Goal: Information Seeking & Learning: Learn about a topic

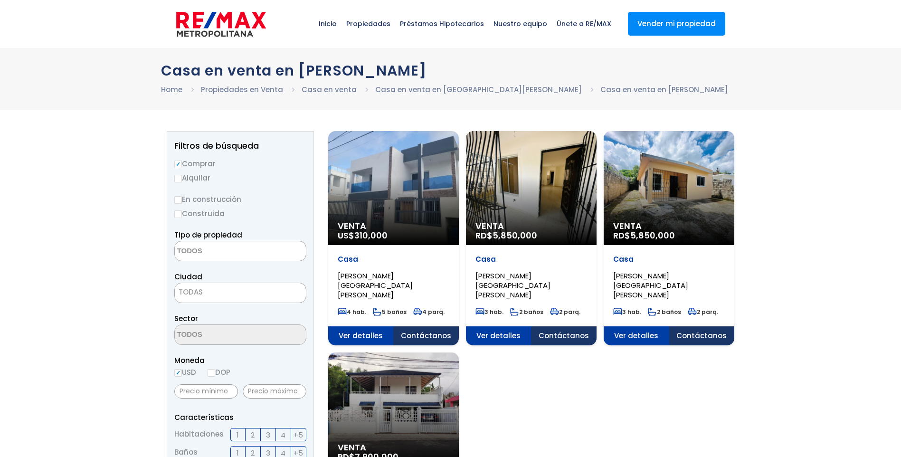
select select
click at [459, 188] on div "Venta RD$ 5,850,000" at bounding box center [393, 188] width 131 height 114
click at [459, 183] on div "Venta RD$ 5,850,000" at bounding box center [393, 188] width 131 height 114
click at [459, 204] on div "Venta RD$ 5,850,000" at bounding box center [393, 188] width 131 height 114
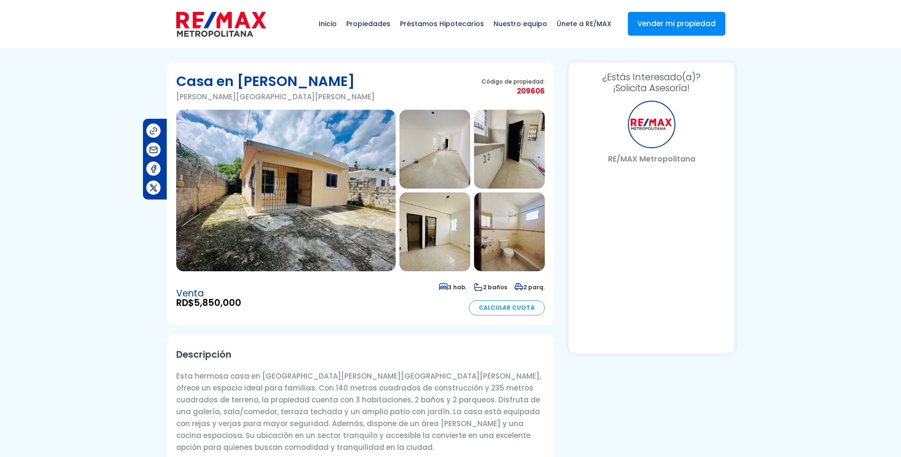
select select "DO"
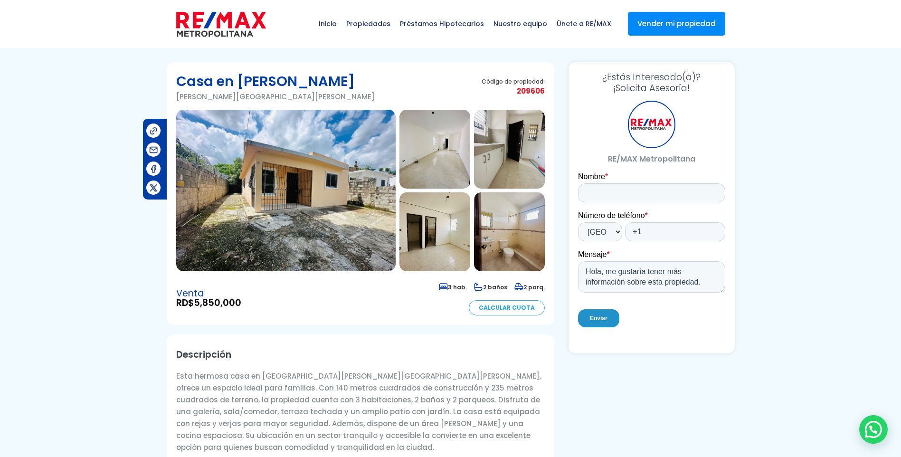
click at [323, 158] on img at bounding box center [286, 191] width 220 height 162
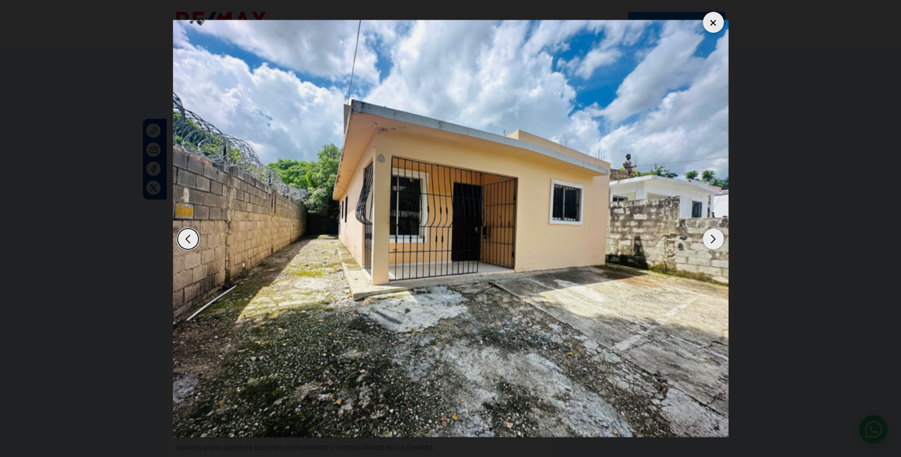
click at [706, 245] on div "Next slide" at bounding box center [713, 239] width 21 height 21
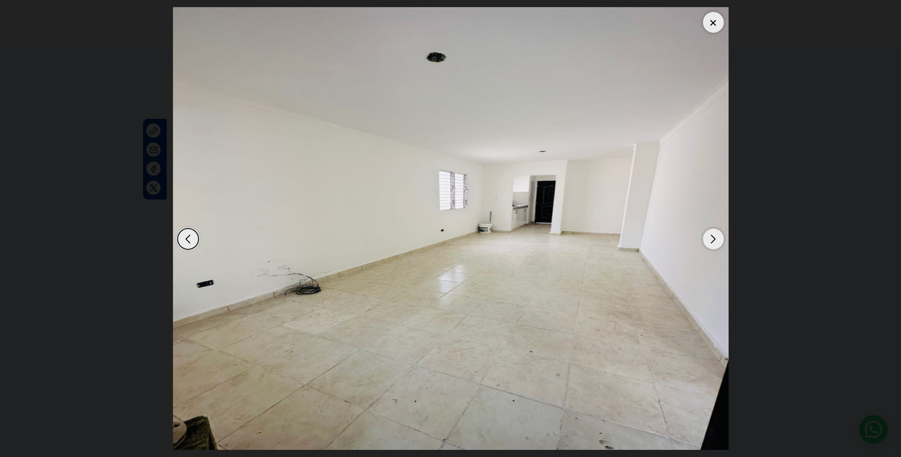
click at [713, 242] on div "Next slide" at bounding box center [713, 239] width 21 height 21
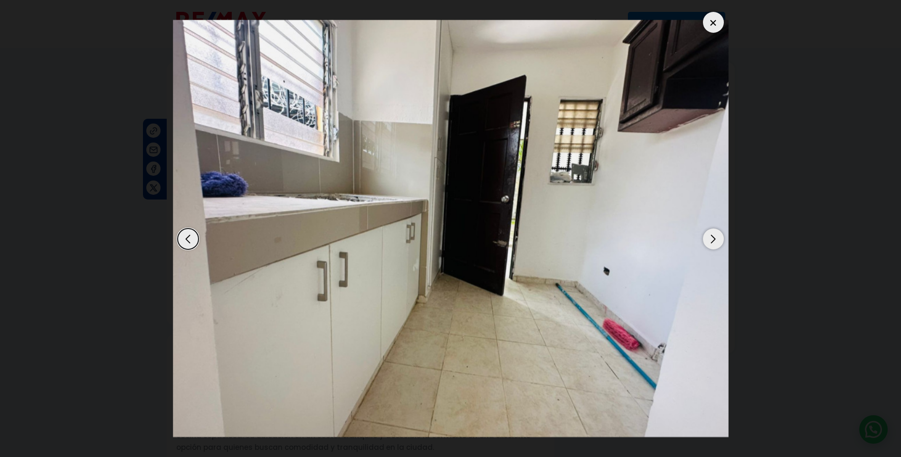
click at [713, 242] on div "Next slide" at bounding box center [713, 239] width 21 height 21
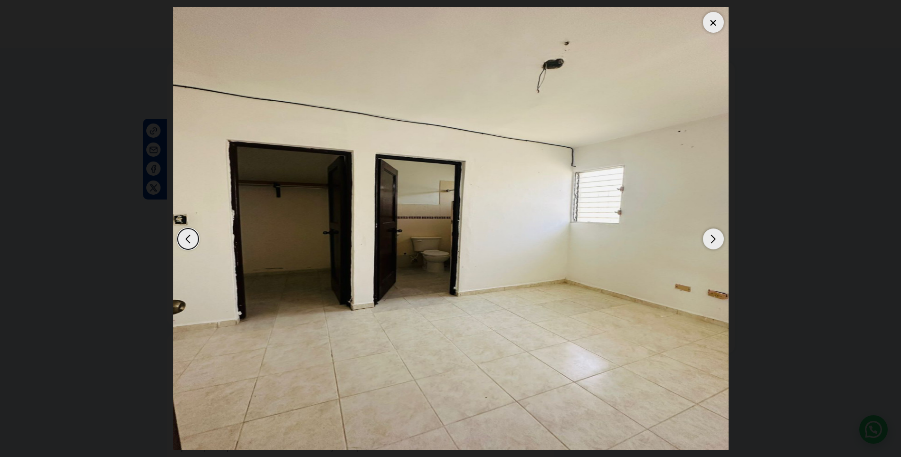
click at [713, 242] on div "Next slide" at bounding box center [713, 239] width 21 height 21
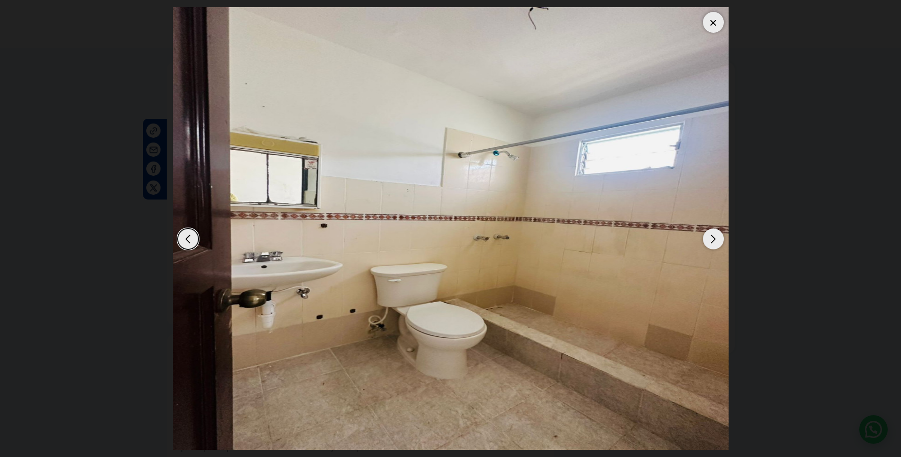
click at [713, 242] on div "Next slide" at bounding box center [713, 239] width 21 height 21
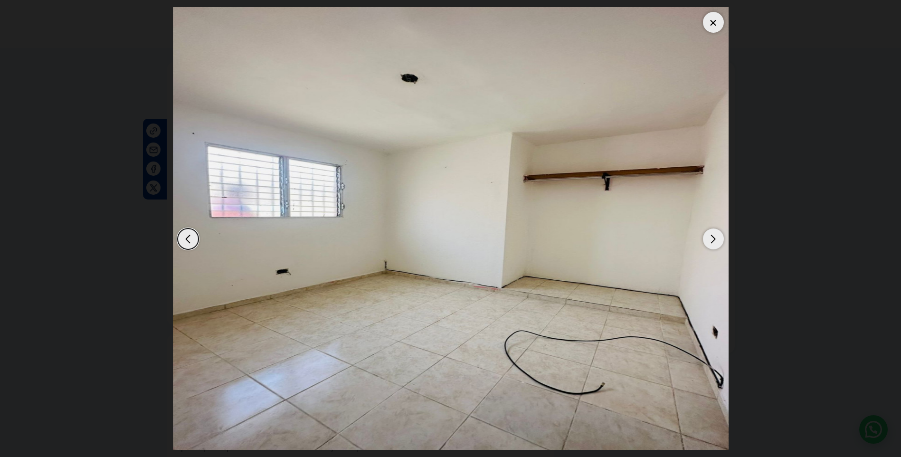
click at [713, 242] on div "Next slide" at bounding box center [713, 239] width 21 height 21
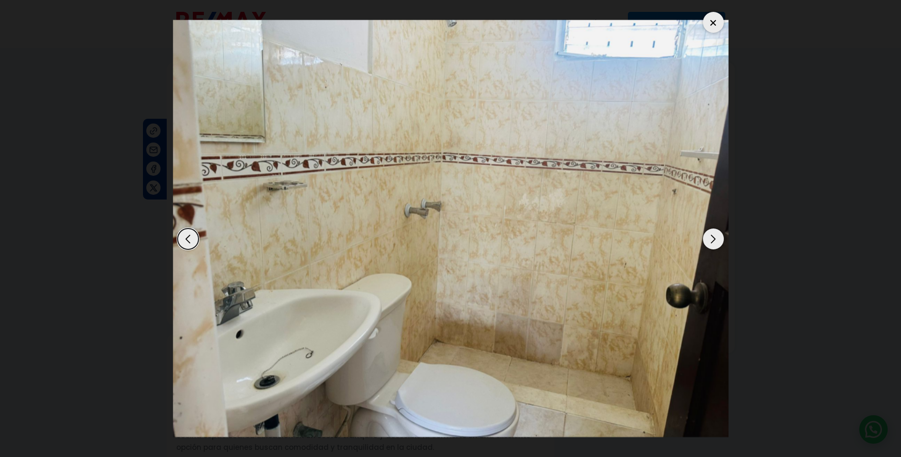
click at [713, 242] on div "Next slide" at bounding box center [713, 239] width 21 height 21
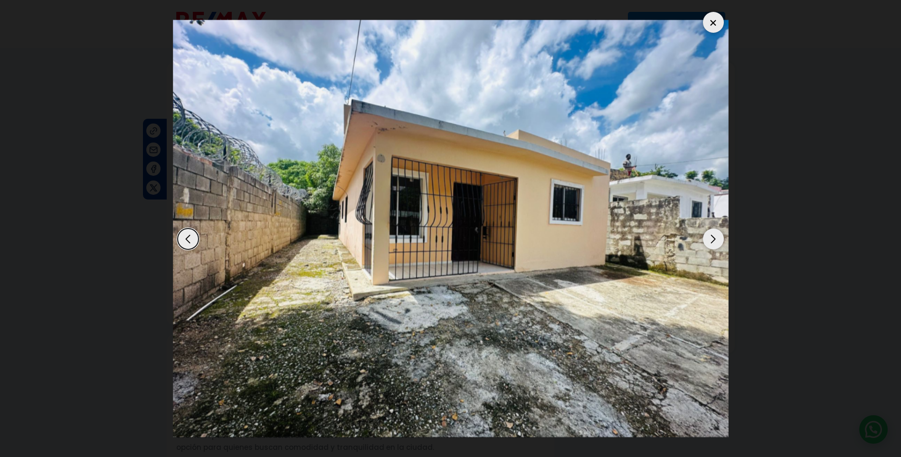
click at [710, 21] on div at bounding box center [713, 22] width 21 height 21
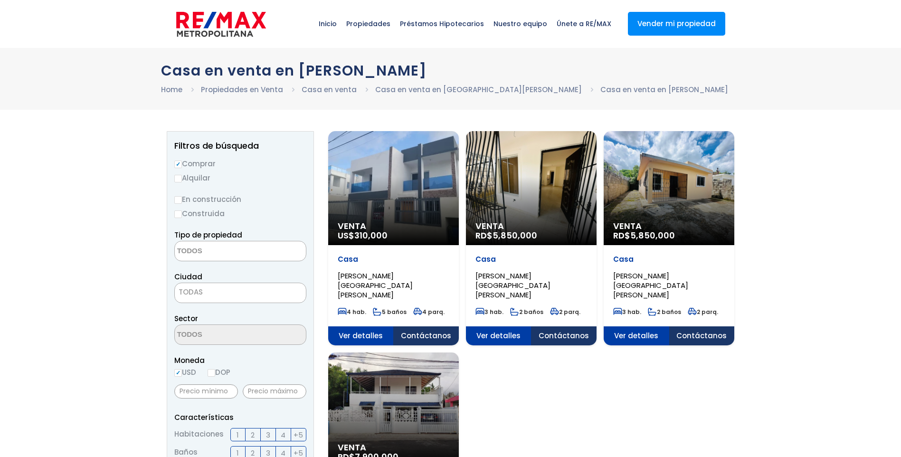
select select
click at [459, 184] on div "Venta RD$ 5,850,000" at bounding box center [393, 188] width 131 height 114
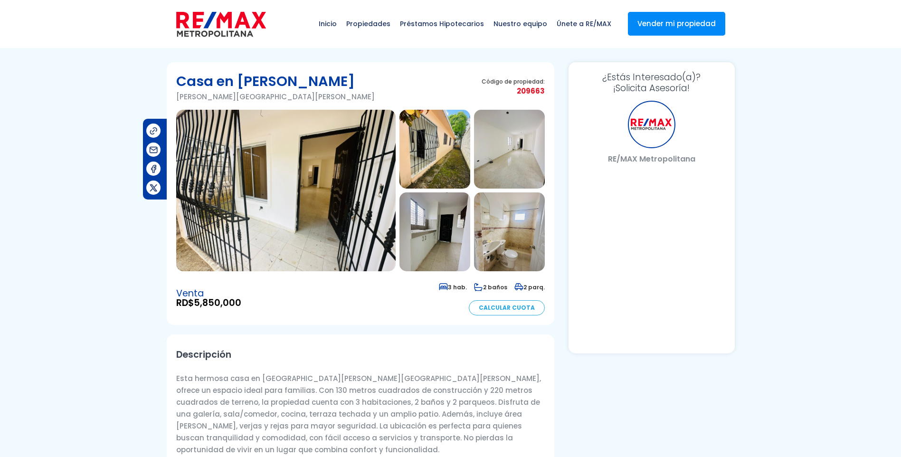
select select "DO"
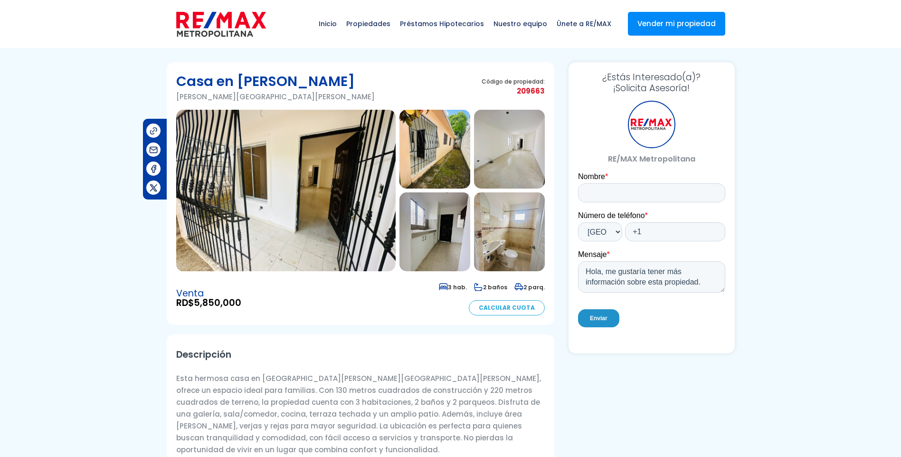
click at [283, 197] on img at bounding box center [286, 191] width 220 height 162
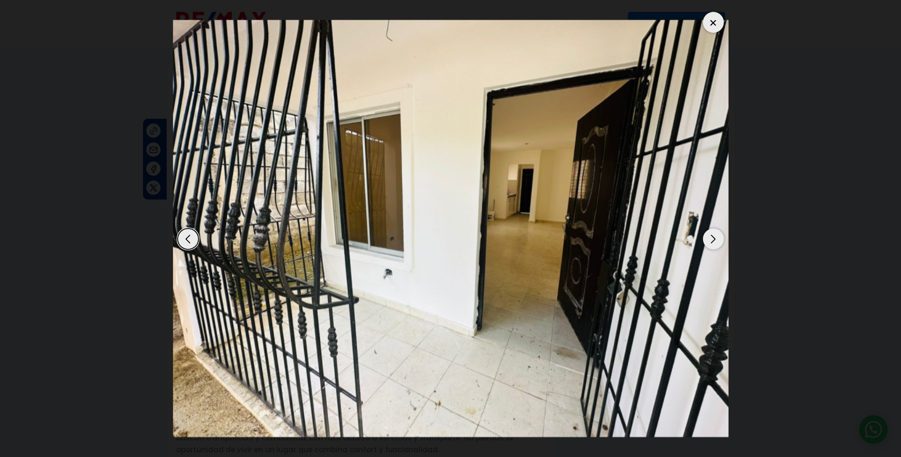
click at [715, 239] on div "Next slide" at bounding box center [713, 239] width 21 height 21
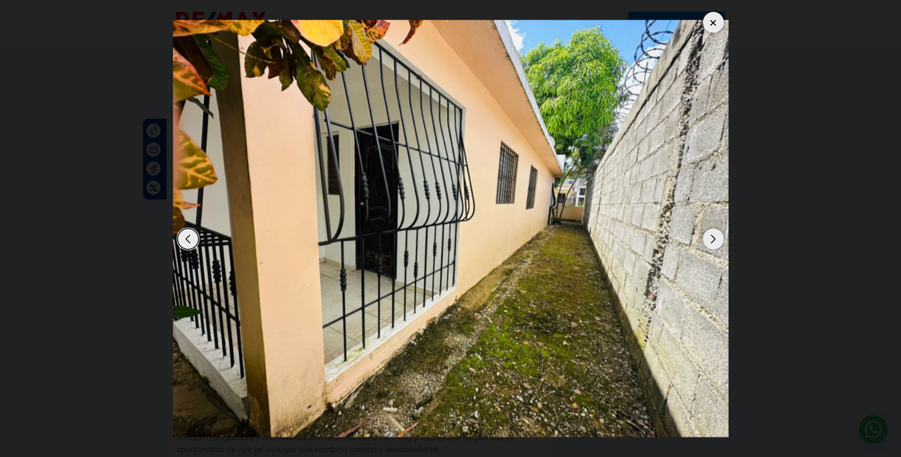
click at [715, 239] on div "Next slide" at bounding box center [713, 239] width 21 height 21
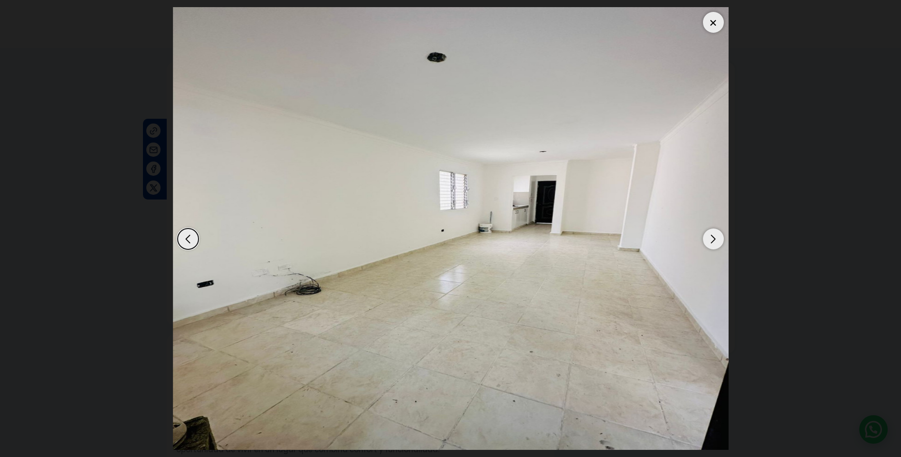
click at [715, 239] on div "Next slide" at bounding box center [713, 239] width 21 height 21
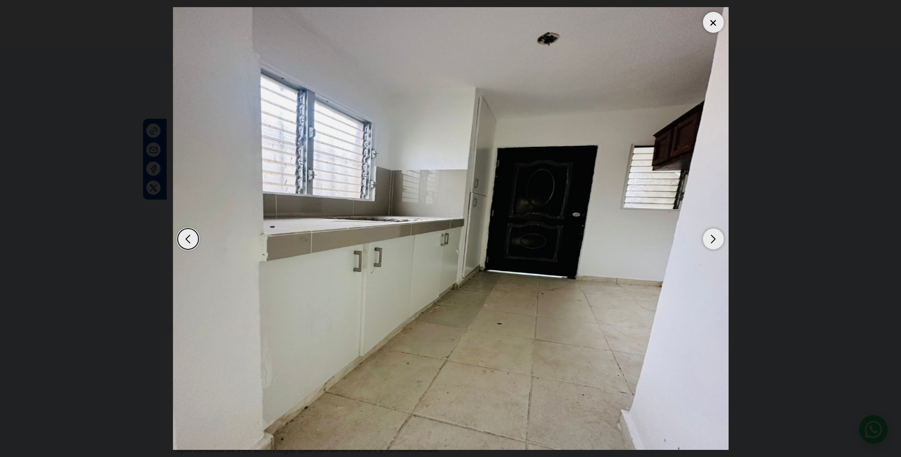
click at [715, 239] on div "Next slide" at bounding box center [713, 239] width 21 height 21
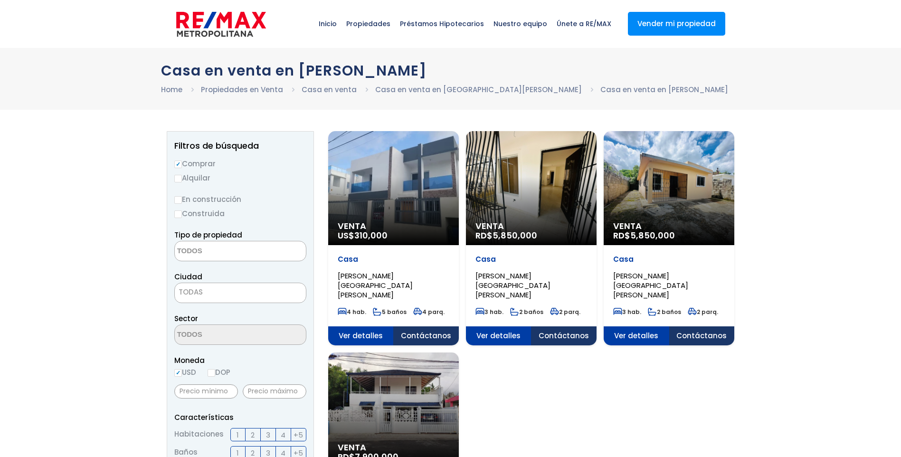
select select
click at [407, 177] on div "Venta US$ 310,000" at bounding box center [393, 188] width 131 height 114
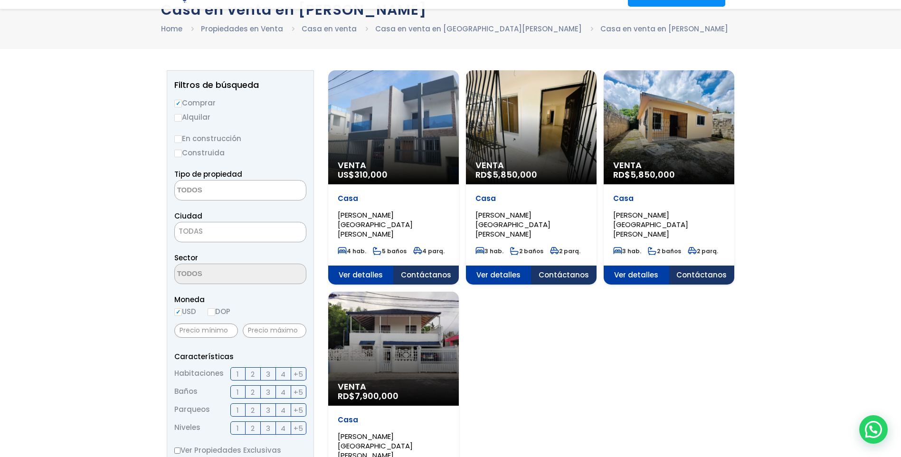
scroll to position [143, 0]
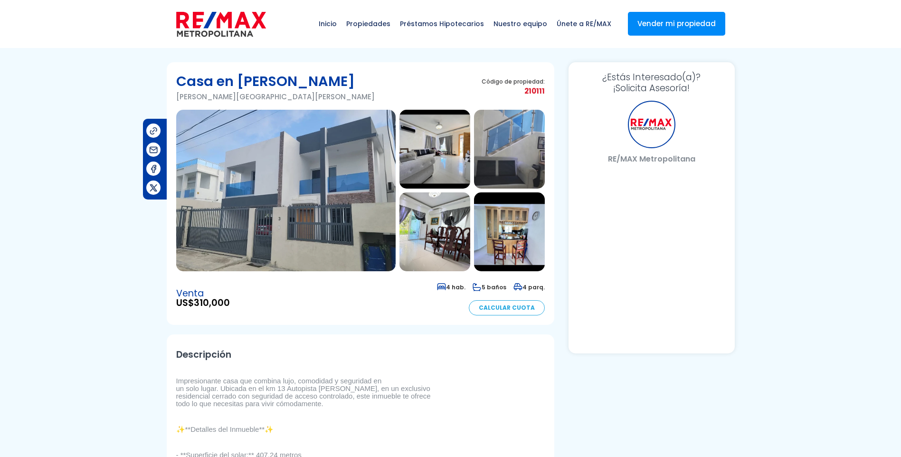
select select "DO"
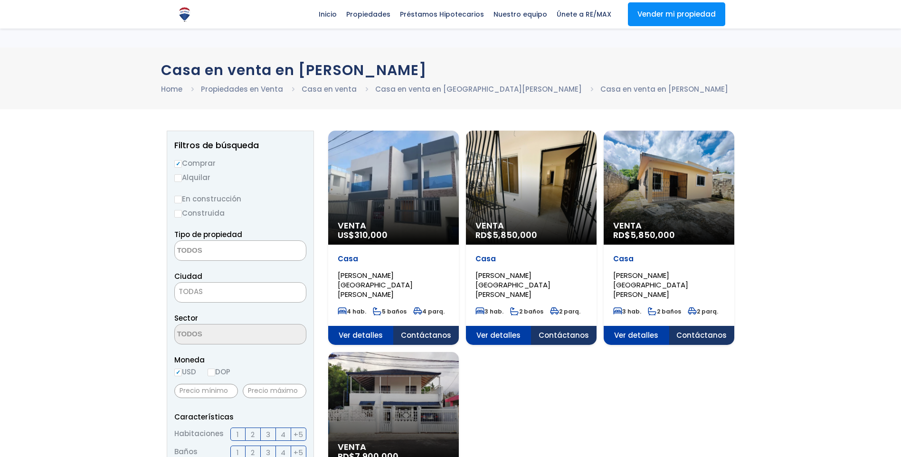
select select
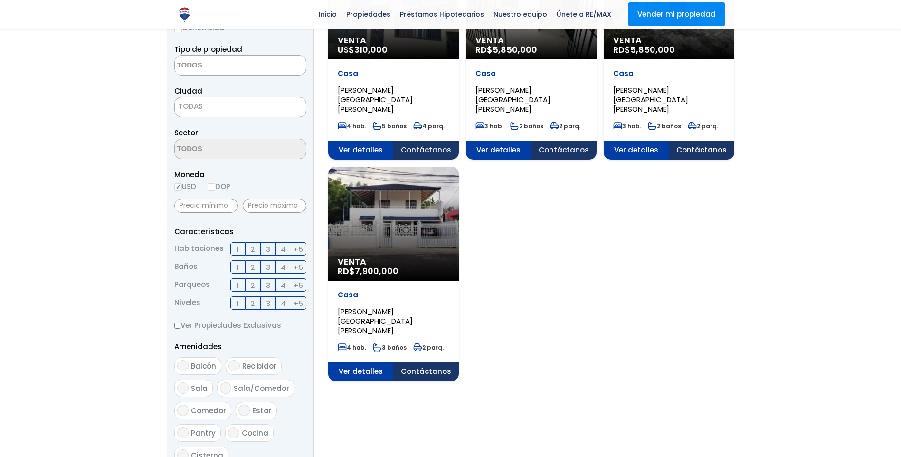
scroll to position [285, 0]
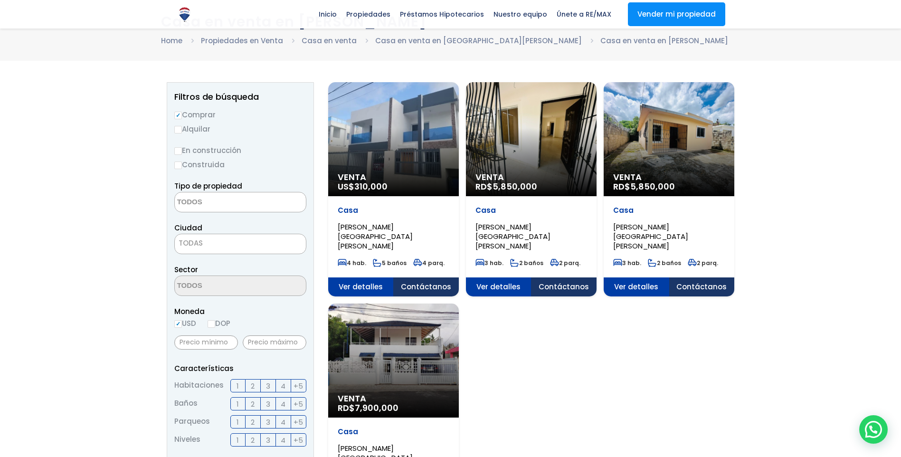
scroll to position [48, 0]
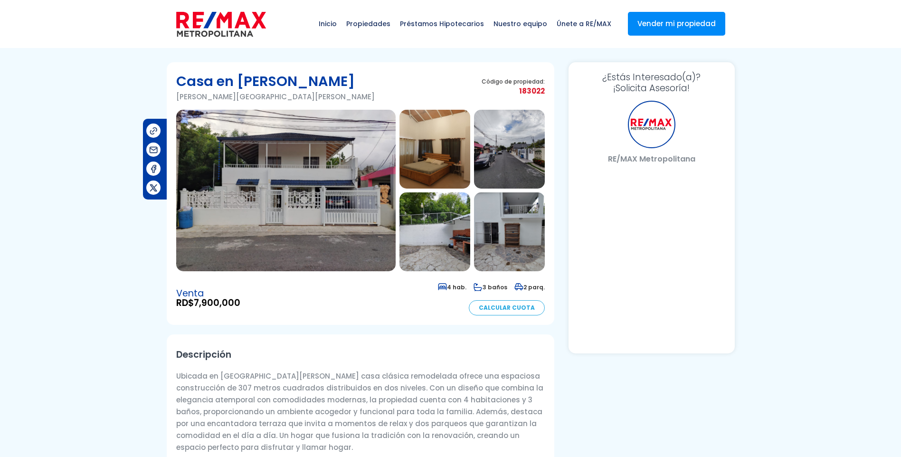
select select "DO"
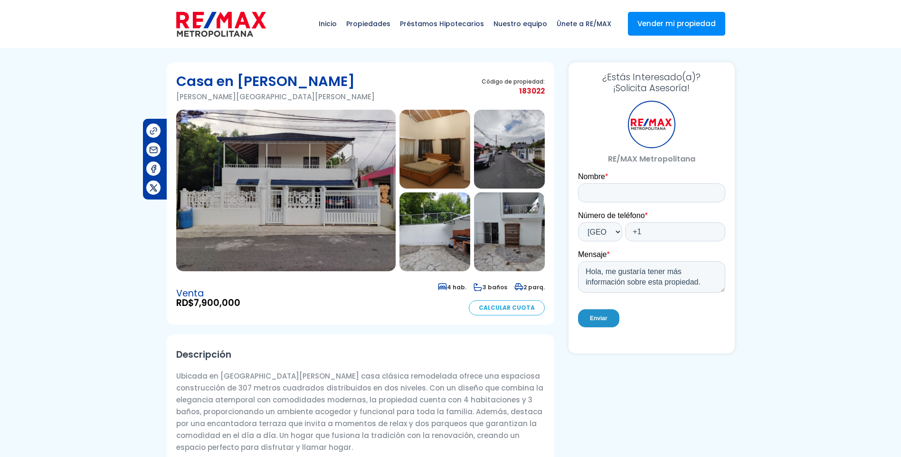
click at [305, 168] on img at bounding box center [286, 191] width 220 height 162
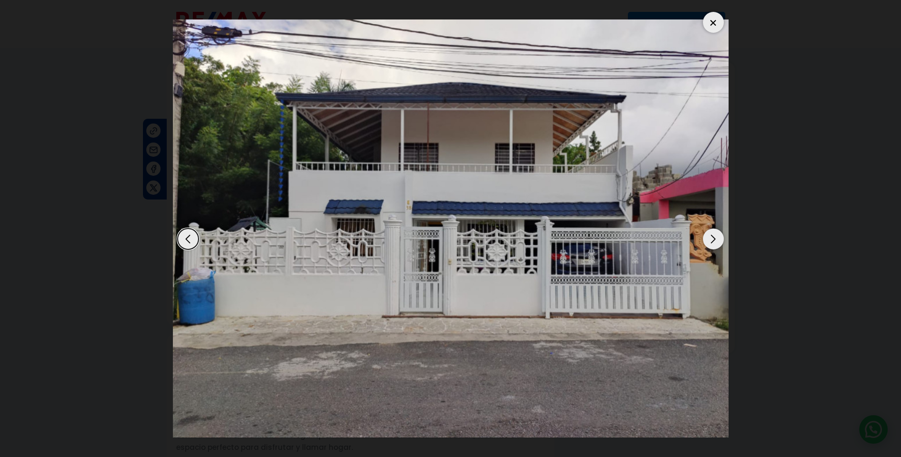
click at [712, 237] on div "Next slide" at bounding box center [713, 239] width 21 height 21
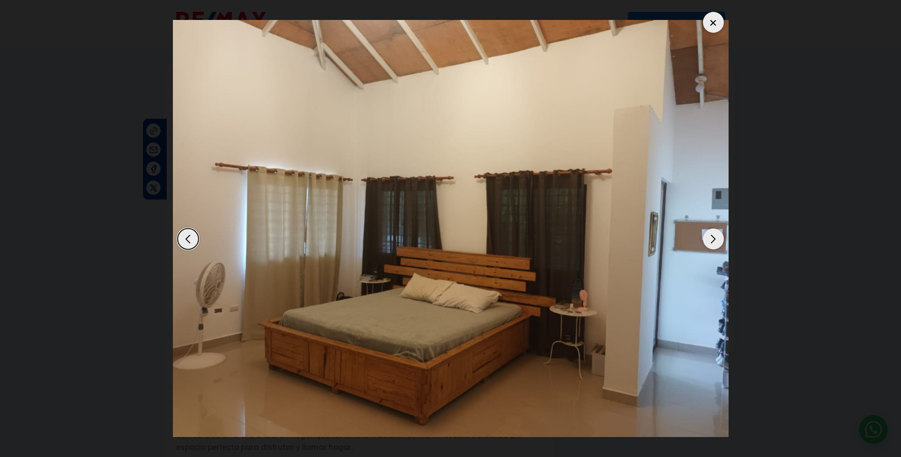
click at [712, 237] on div "Next slide" at bounding box center [713, 239] width 21 height 21
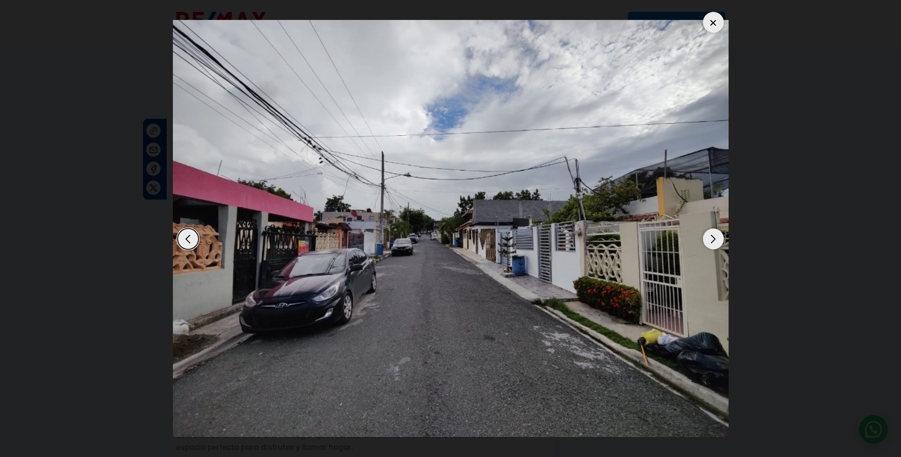
click at [712, 237] on div "Next slide" at bounding box center [713, 239] width 21 height 21
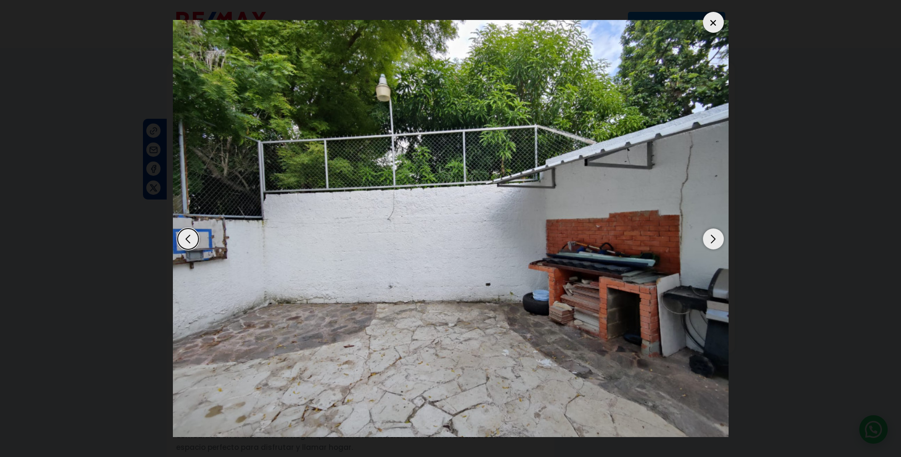
click at [712, 237] on div "Next slide" at bounding box center [713, 239] width 21 height 21
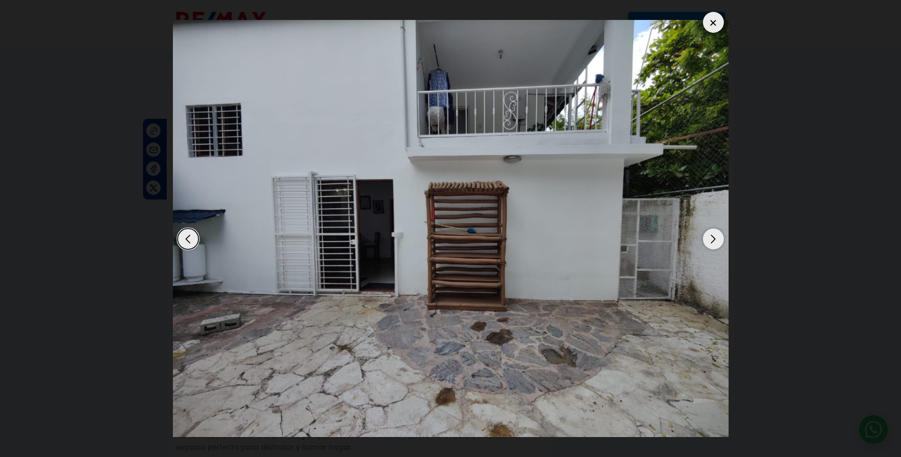
click at [712, 237] on div "Next slide" at bounding box center [713, 239] width 21 height 21
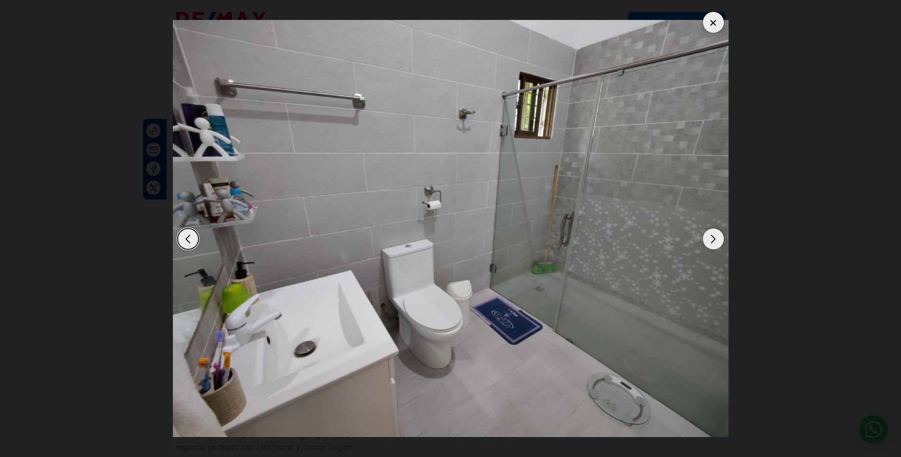
click at [712, 237] on div "Next slide" at bounding box center [713, 239] width 21 height 21
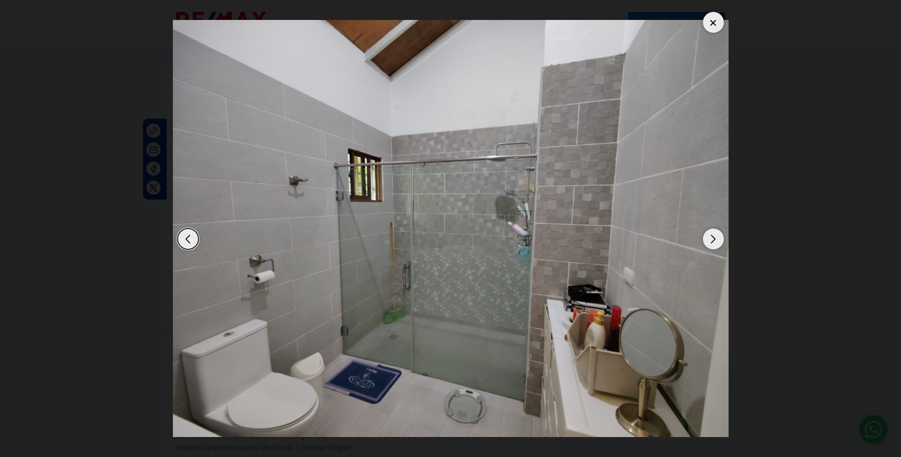
click at [712, 237] on div "Next slide" at bounding box center [713, 239] width 21 height 21
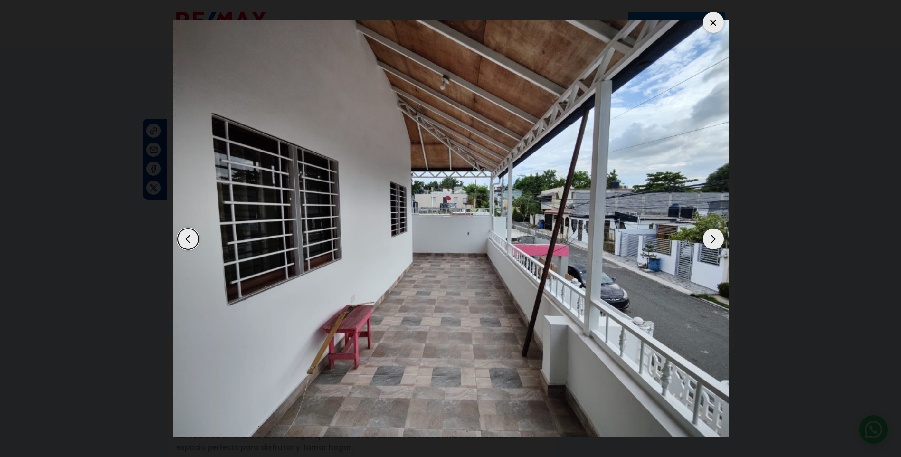
click at [712, 237] on div "Next slide" at bounding box center [713, 239] width 21 height 21
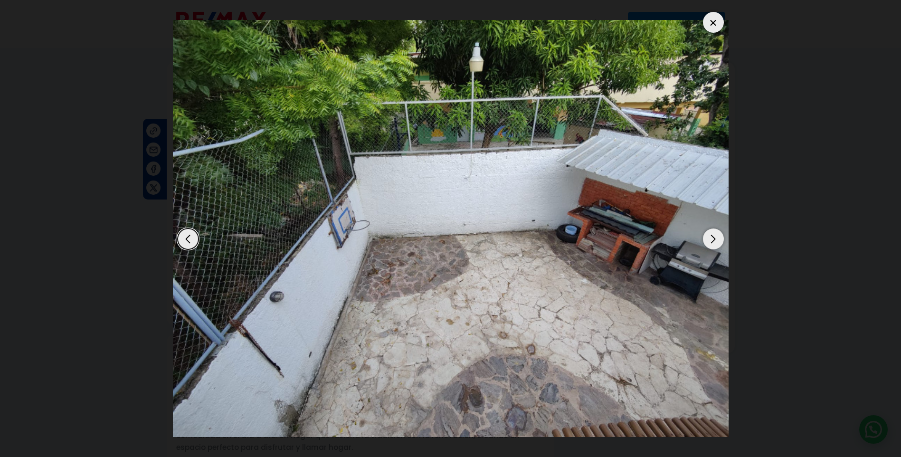
click at [712, 237] on div "Next slide" at bounding box center [713, 239] width 21 height 21
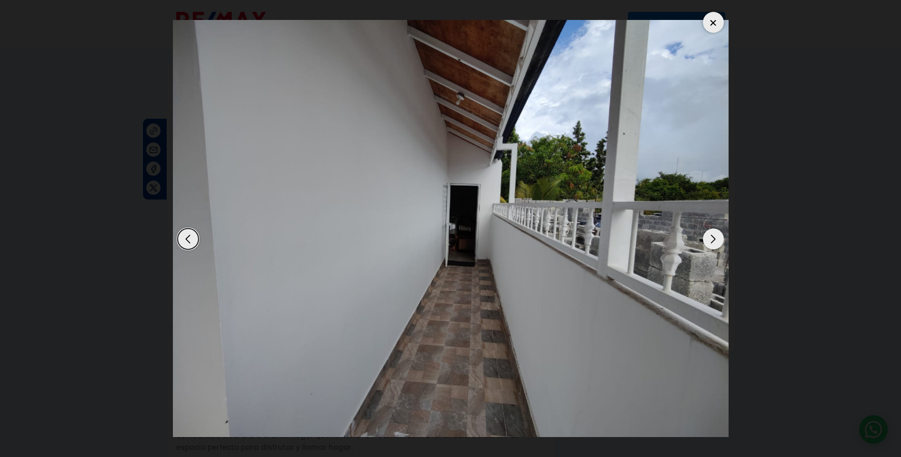
click at [712, 237] on div "Next slide" at bounding box center [713, 239] width 21 height 21
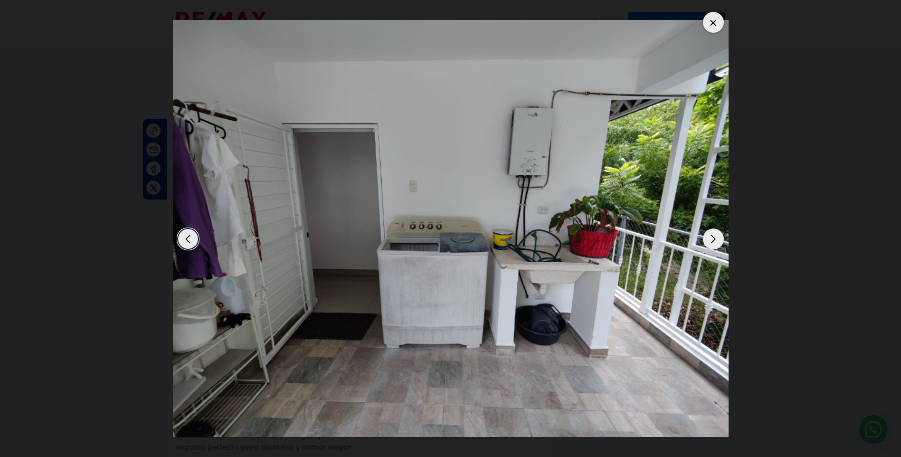
click at [712, 237] on div "Next slide" at bounding box center [713, 239] width 21 height 21
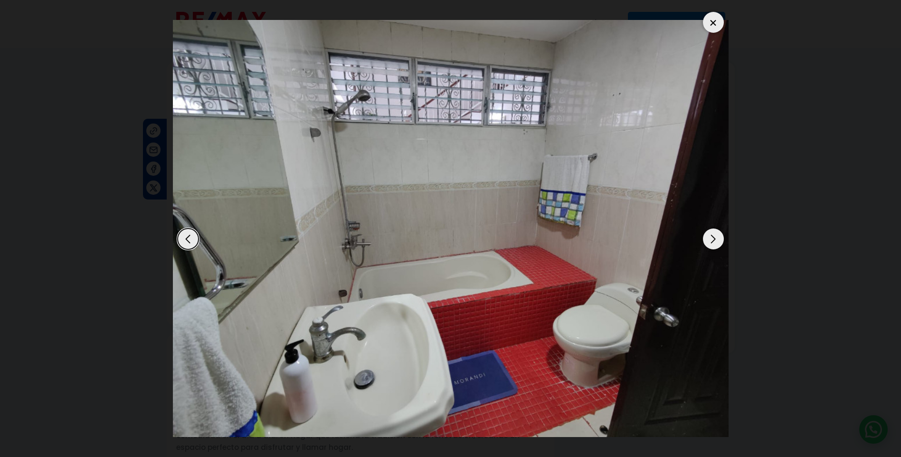
click at [712, 237] on div "Next slide" at bounding box center [713, 239] width 21 height 21
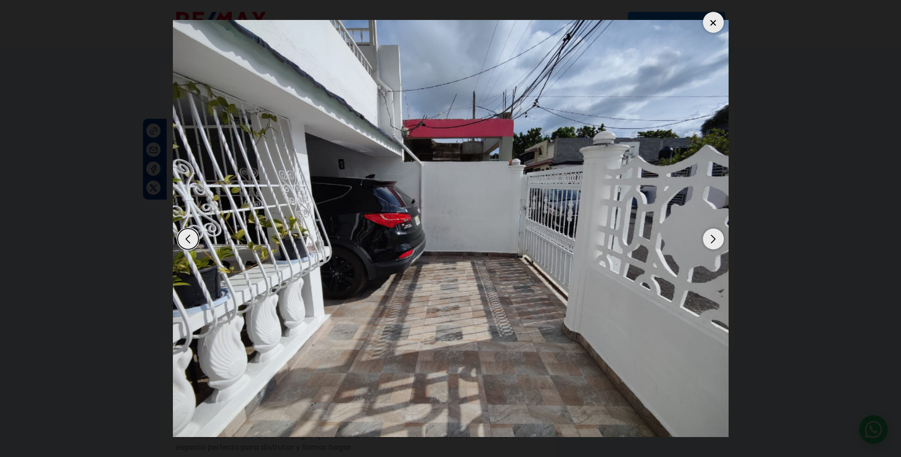
click at [712, 237] on div "Next slide" at bounding box center [713, 239] width 21 height 21
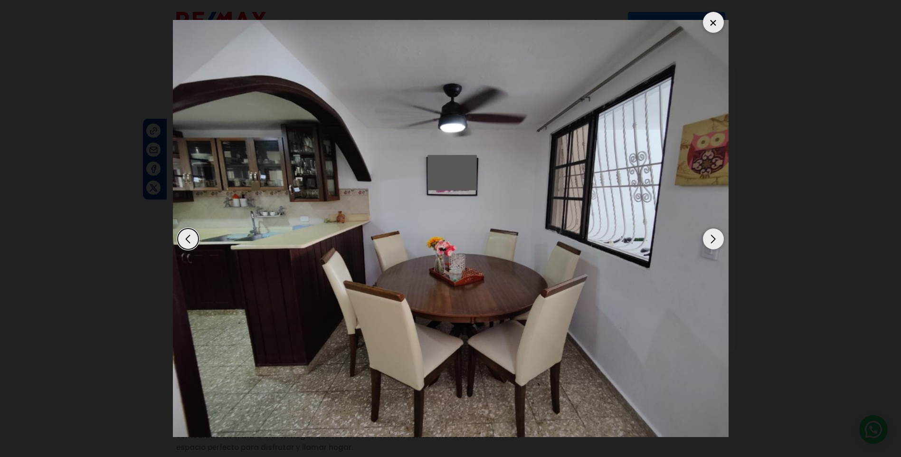
click at [712, 237] on div "Next slide" at bounding box center [713, 239] width 21 height 21
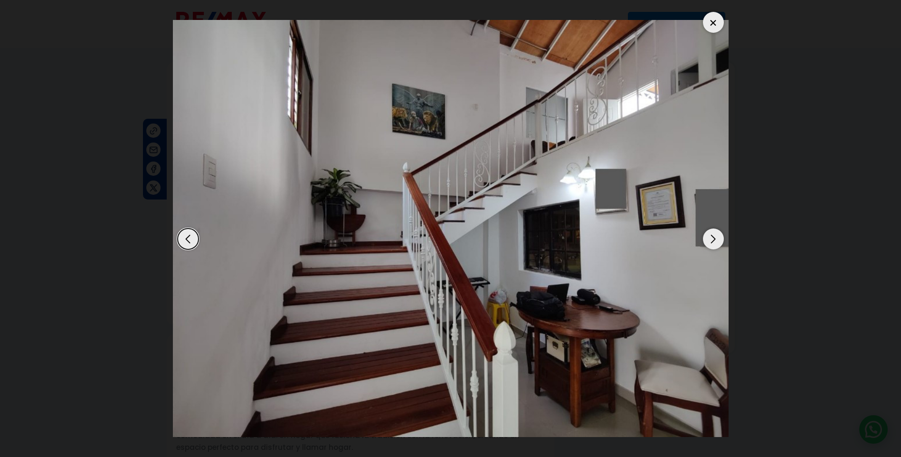
click at [712, 237] on div "Next slide" at bounding box center [713, 239] width 21 height 21
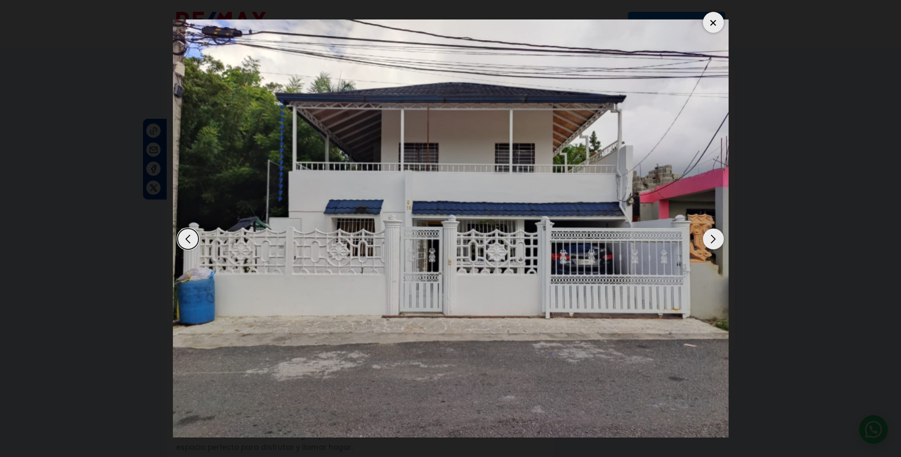
click at [711, 22] on div at bounding box center [713, 22] width 21 height 21
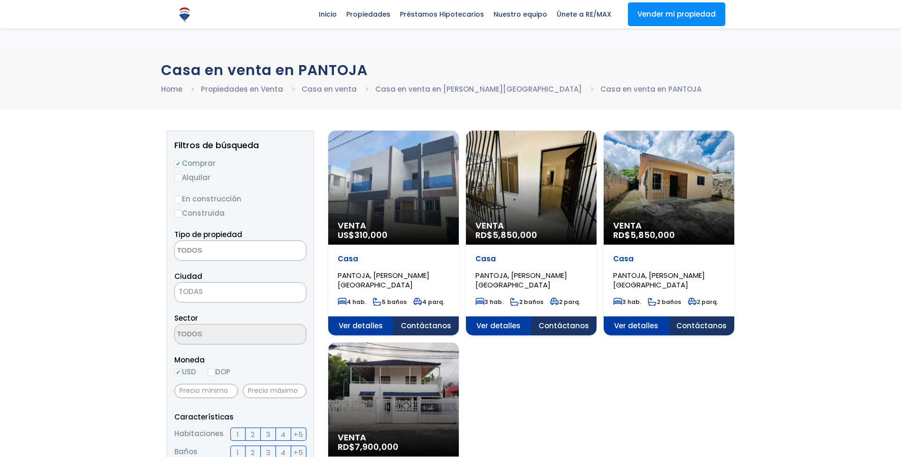
select select
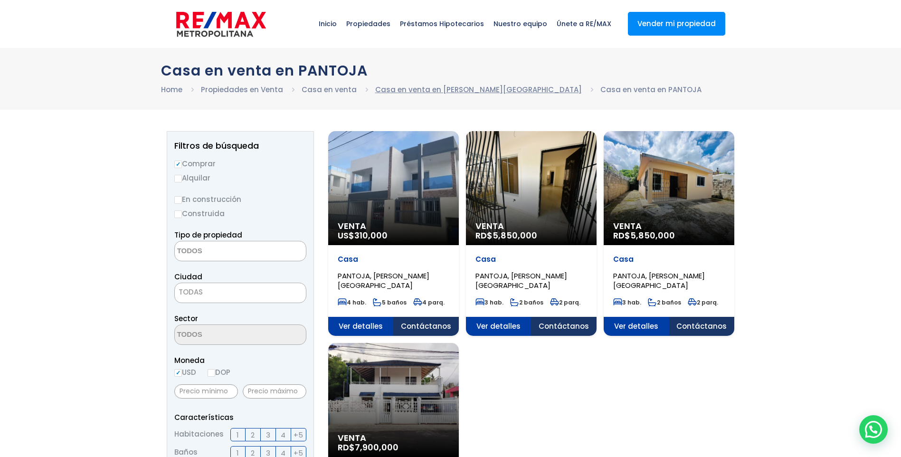
click at [465, 89] on link "Casa en venta en [PERSON_NAME][GEOGRAPHIC_DATA]" at bounding box center [478, 90] width 207 height 10
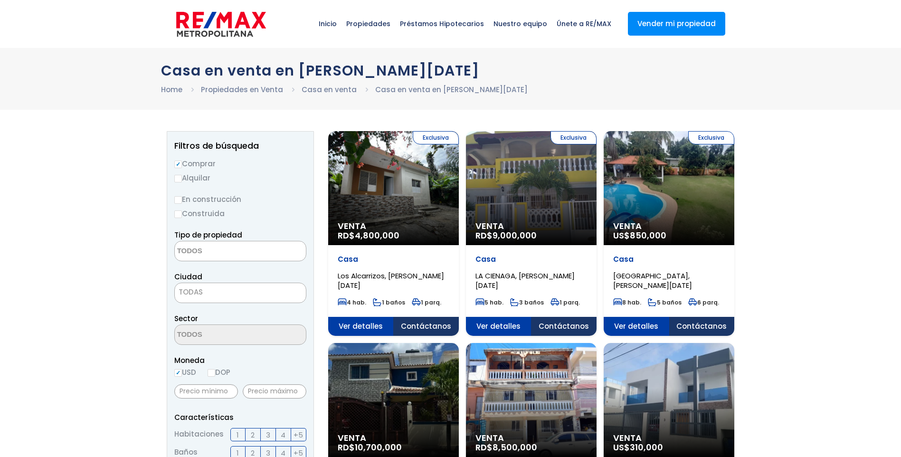
select select
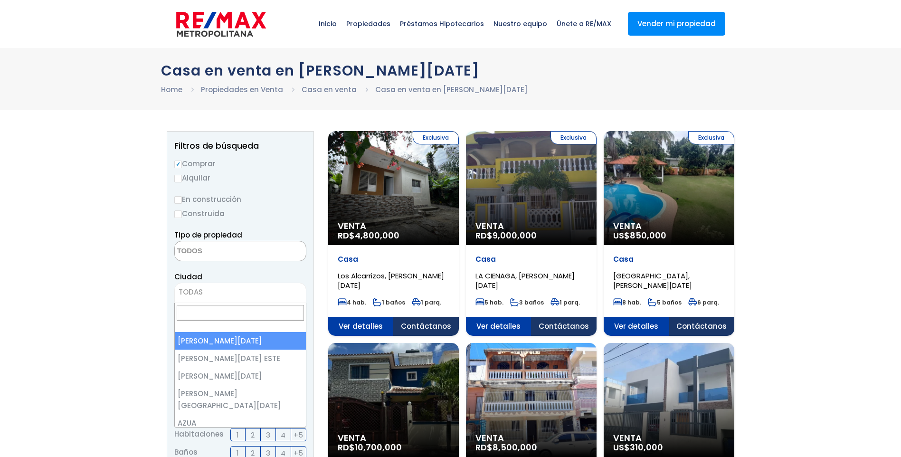
click at [238, 294] on span "TODAS" at bounding box center [240, 292] width 131 height 13
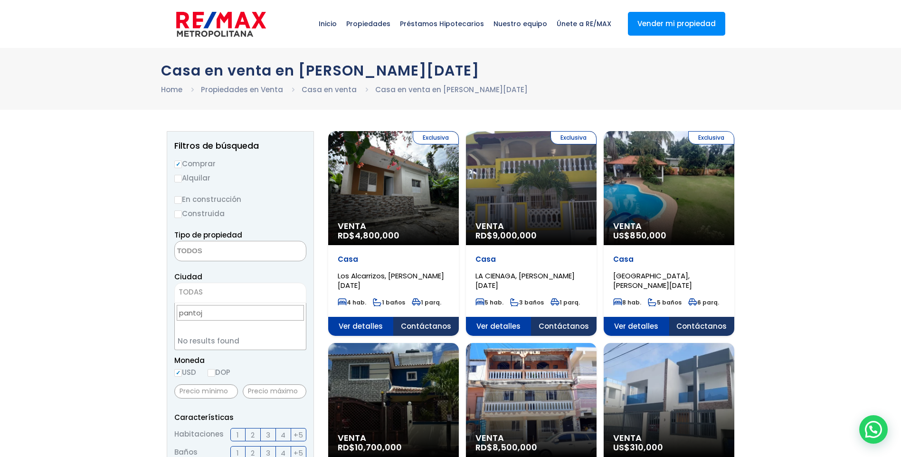
type input "[PERSON_NAME]"
click at [210, 289] on span "TODAS" at bounding box center [240, 292] width 131 height 13
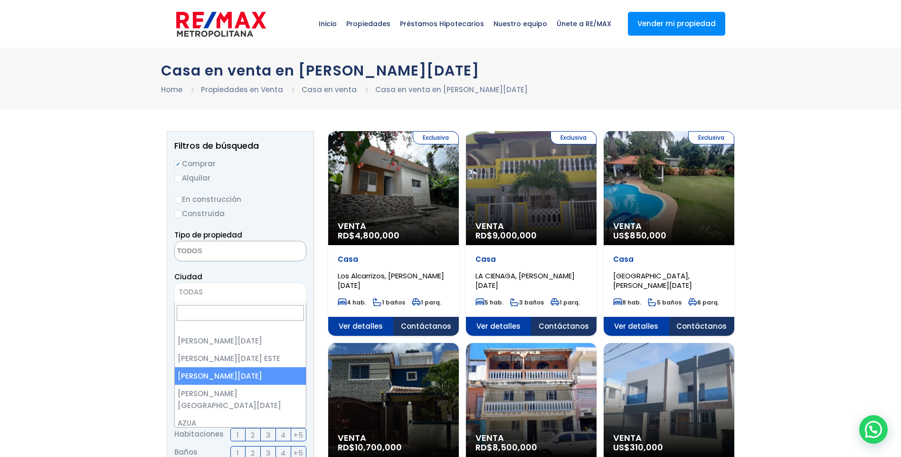
drag, startPoint x: 221, startPoint y: 373, endPoint x: 220, endPoint y: 365, distance: 7.7
select select "149"
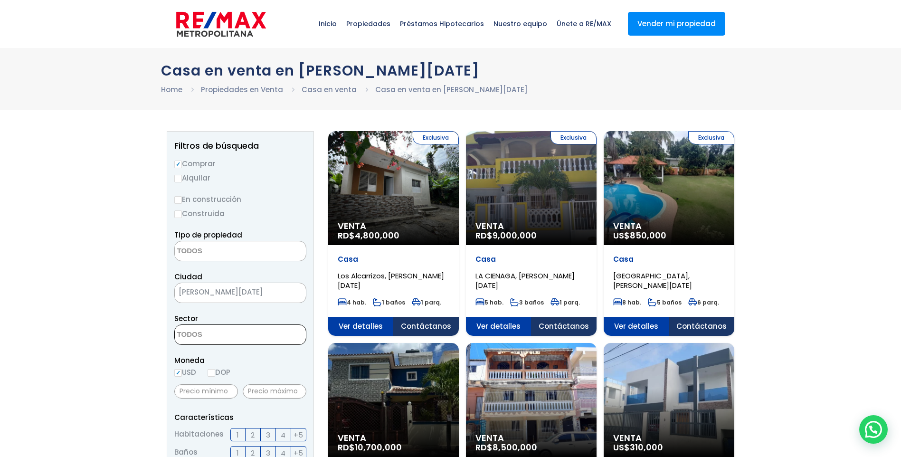
click at [211, 335] on textarea "Search" at bounding box center [221, 335] width 92 height 20
type textarea "pan"
click at [195, 352] on li "PANTOJA" at bounding box center [247, 354] width 117 height 18
select select "16370"
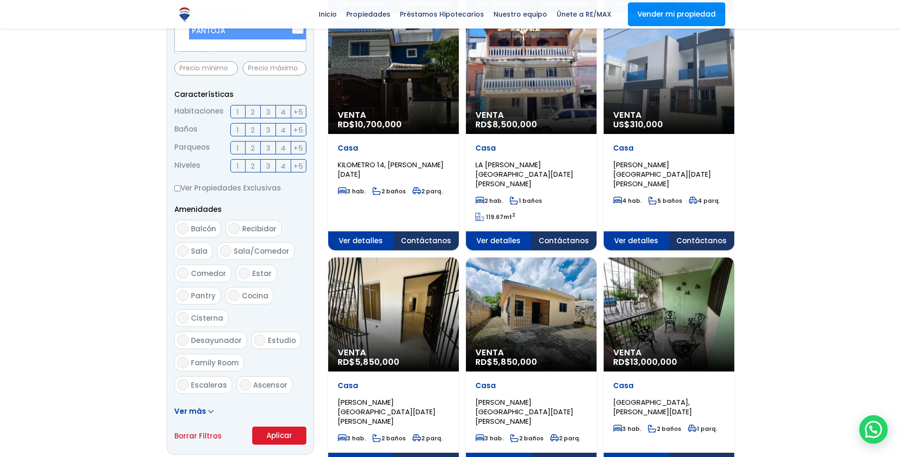
scroll to position [333, 0]
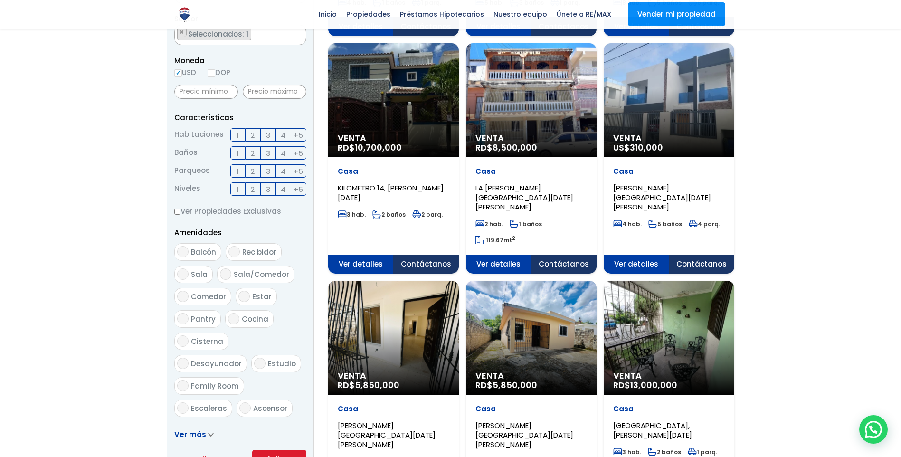
click at [269, 424] on form "Comprar Alquilar En construcción Construida Tipo de propiedad APARTAMENTO CASA …" at bounding box center [240, 163] width 132 height 610
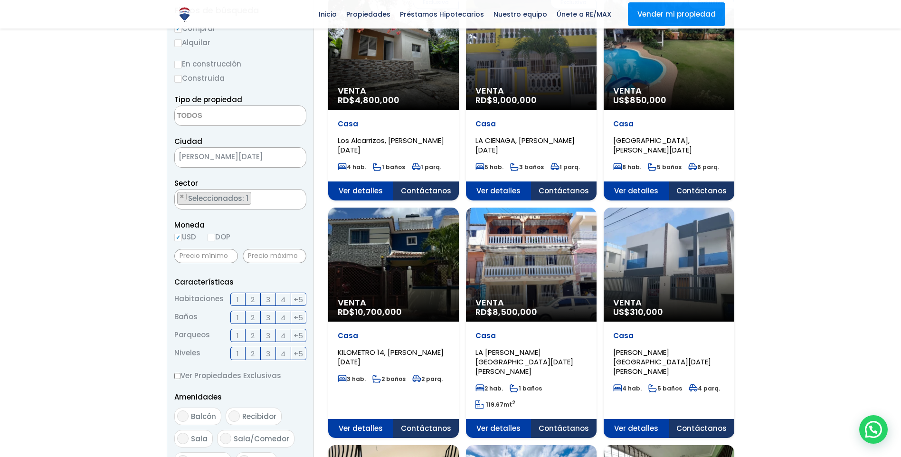
scroll to position [0, 0]
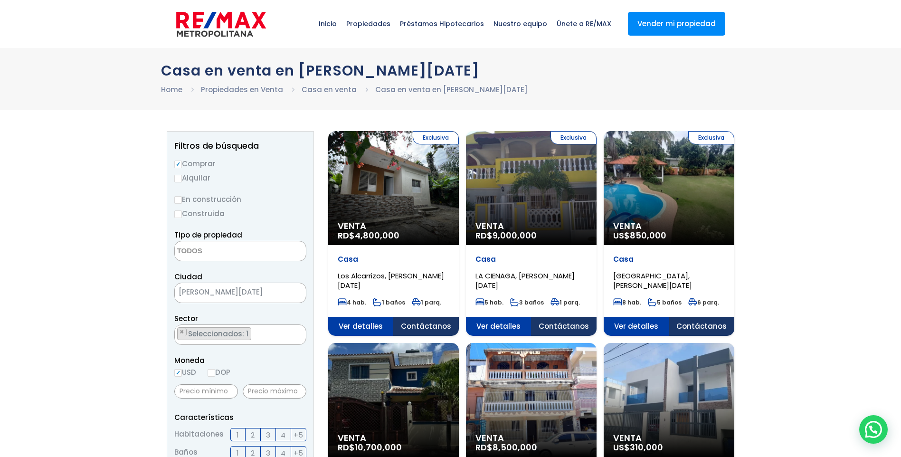
click at [422, 187] on div "Exclusiva Venta RD$ 4,800,000" at bounding box center [393, 188] width 131 height 114
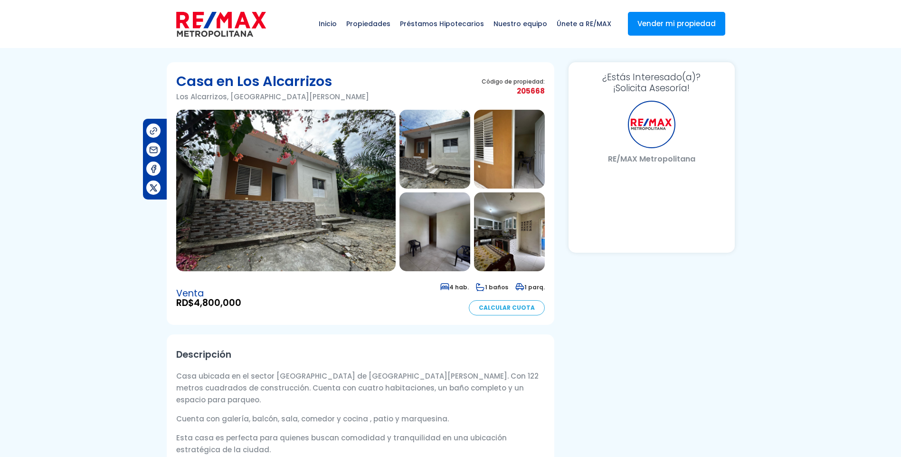
select select "DO"
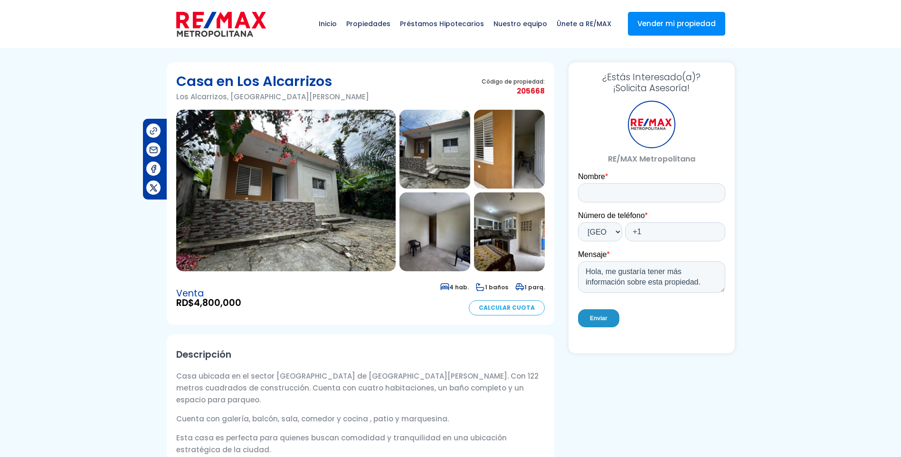
click at [288, 172] on img at bounding box center [286, 191] width 220 height 162
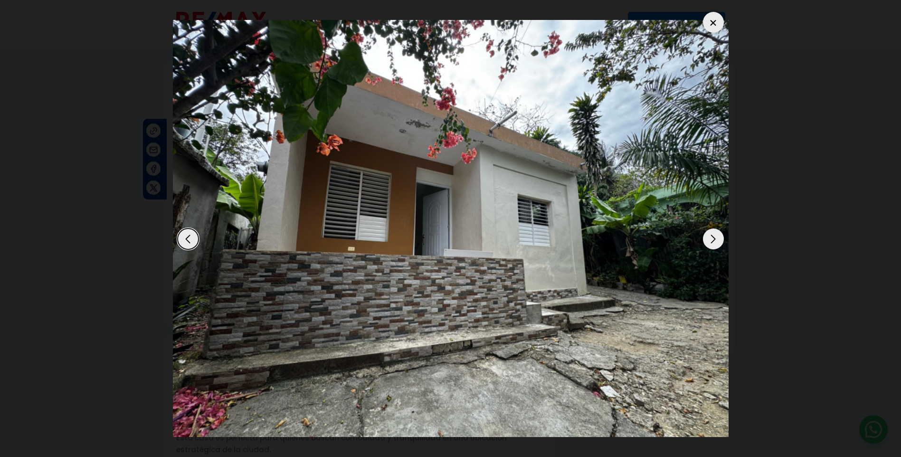
click at [709, 240] on div "Next slide" at bounding box center [713, 239] width 21 height 21
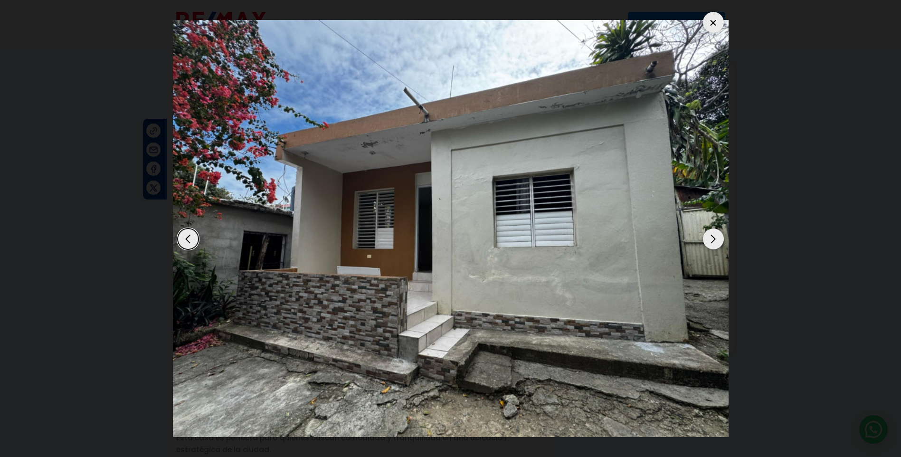
click at [709, 240] on div "Next slide" at bounding box center [713, 239] width 21 height 21
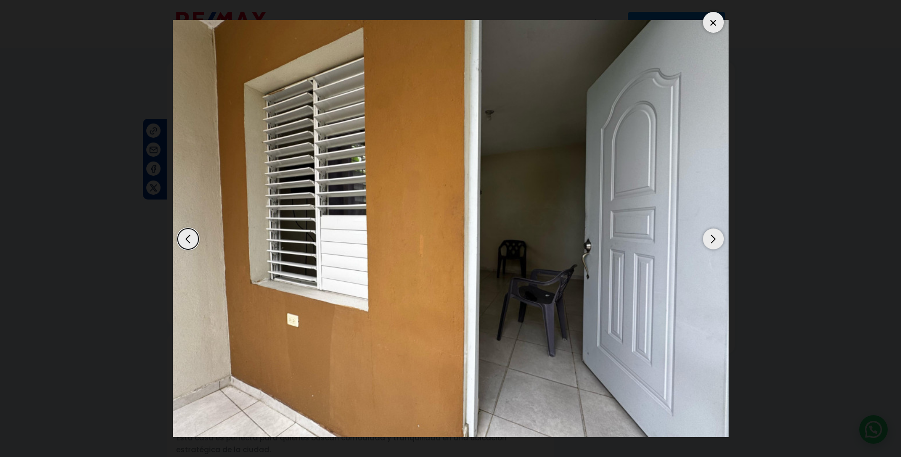
click at [709, 240] on div "Next slide" at bounding box center [713, 239] width 21 height 21
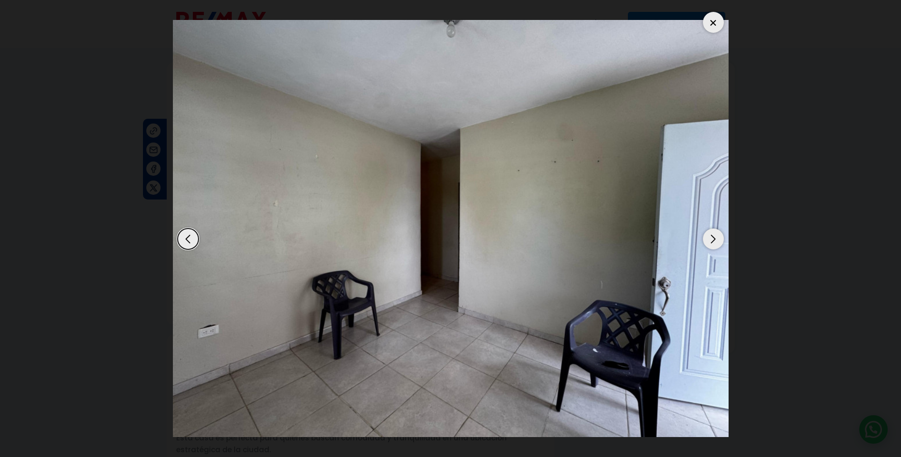
click at [709, 240] on div "Next slide" at bounding box center [713, 239] width 21 height 21
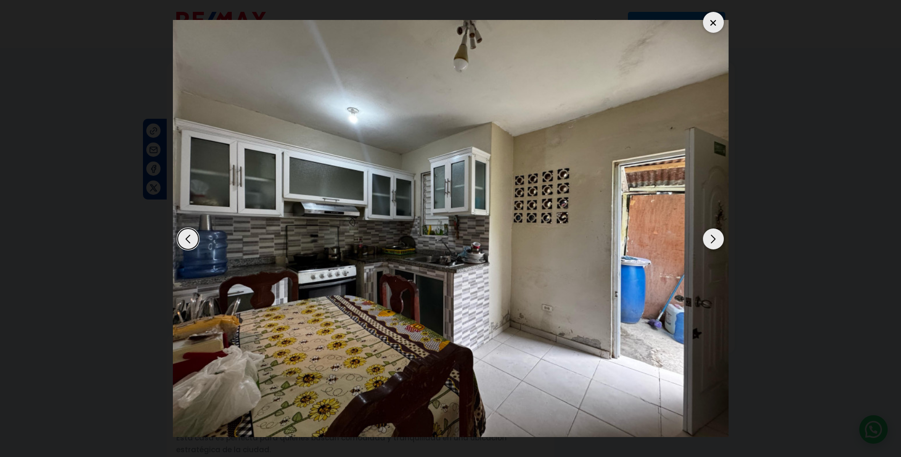
click at [709, 240] on div "Next slide" at bounding box center [713, 239] width 21 height 21
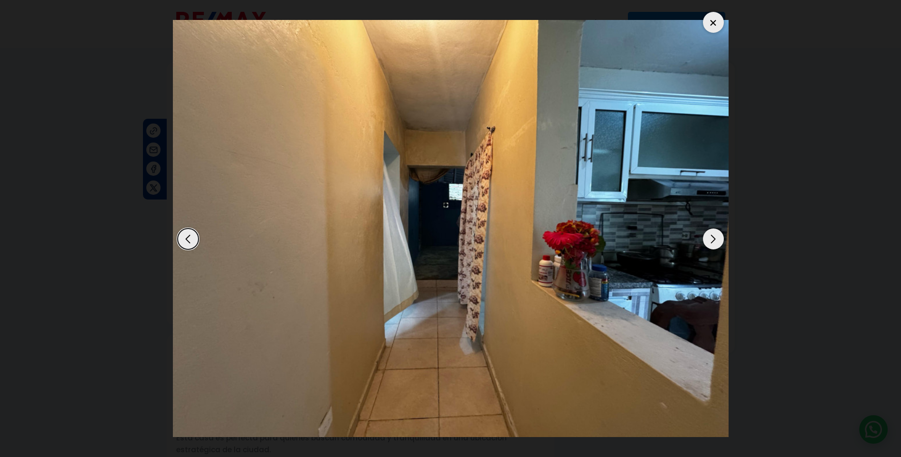
click at [709, 240] on div "Next slide" at bounding box center [713, 239] width 21 height 21
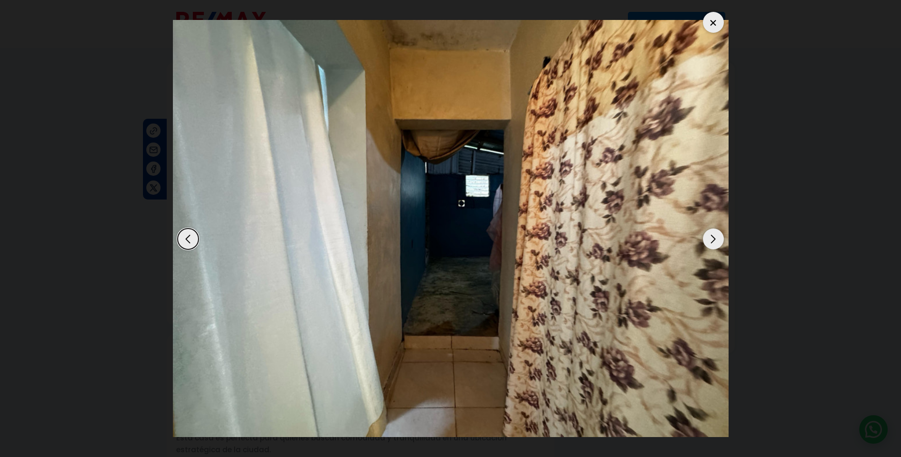
click at [709, 240] on div "Next slide" at bounding box center [713, 239] width 21 height 21
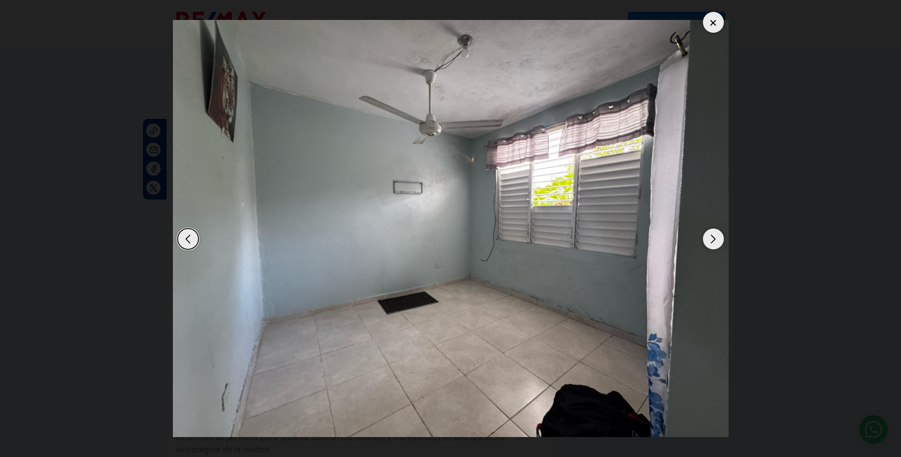
click at [709, 240] on div "Next slide" at bounding box center [713, 239] width 21 height 21
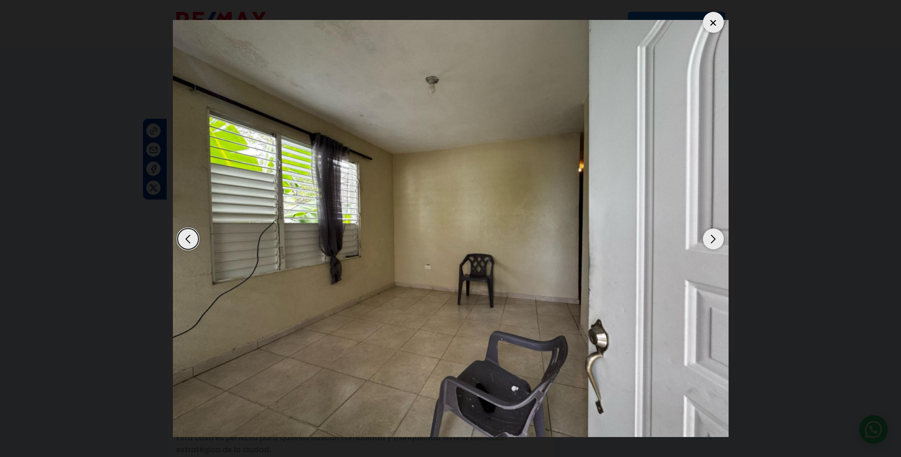
click at [709, 240] on div "Next slide" at bounding box center [713, 239] width 21 height 21
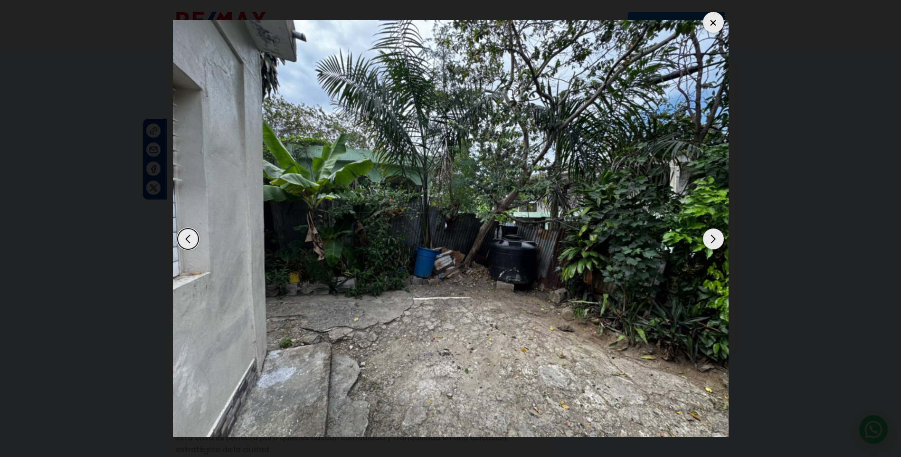
click at [720, 234] on div "Next slide" at bounding box center [713, 239] width 21 height 21
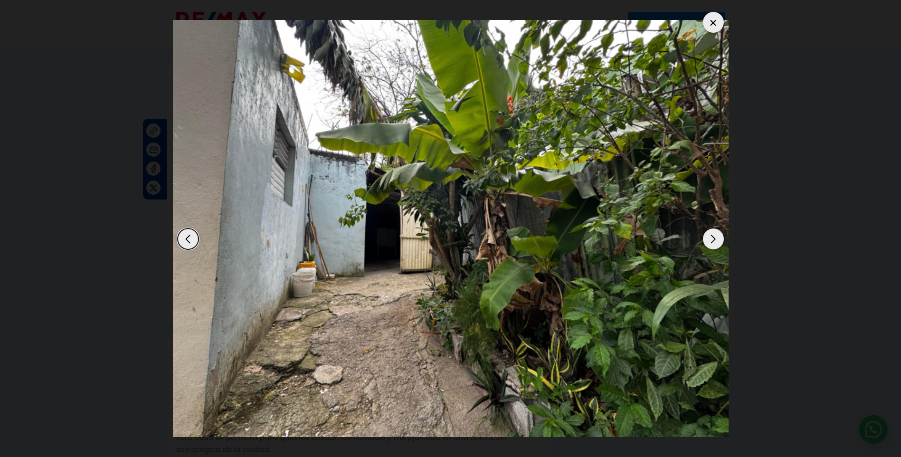
click at [713, 22] on div at bounding box center [713, 22] width 21 height 21
